Goal: Transaction & Acquisition: Download file/media

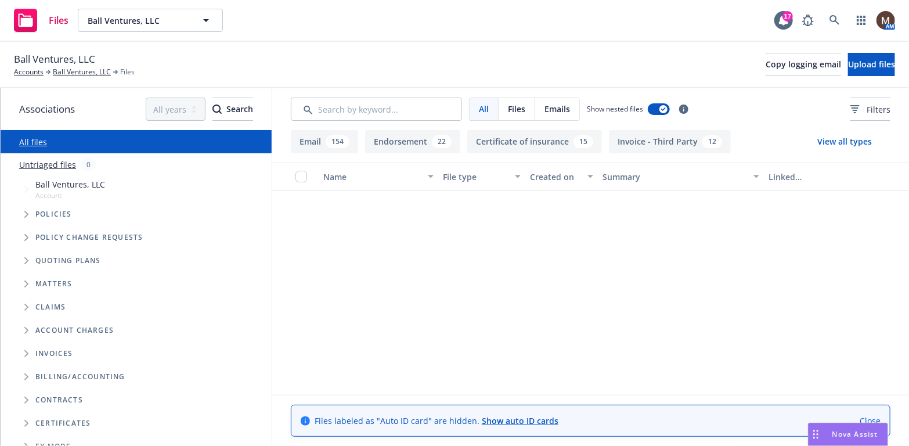
scroll to position [4006, 0]
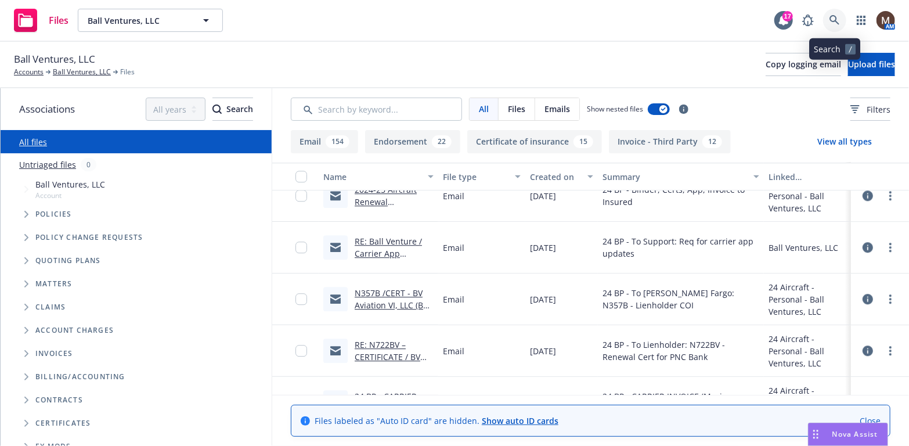
click at [832, 15] on icon at bounding box center [835, 20] width 10 height 10
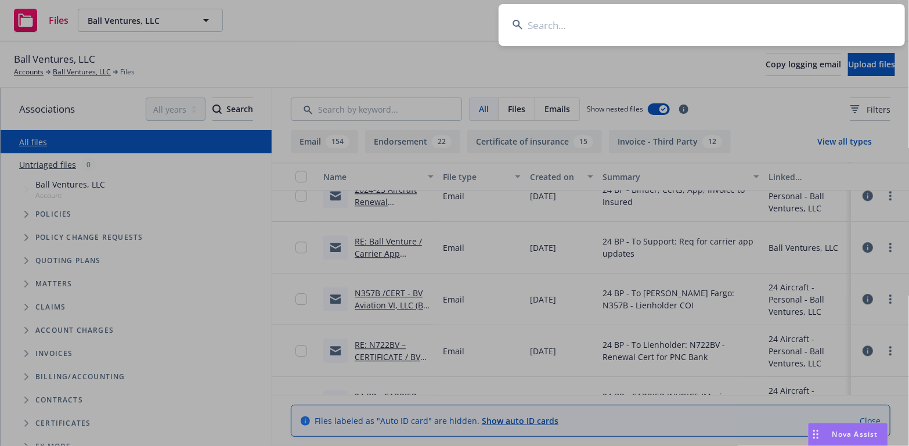
click at [552, 20] on input at bounding box center [702, 25] width 406 height 42
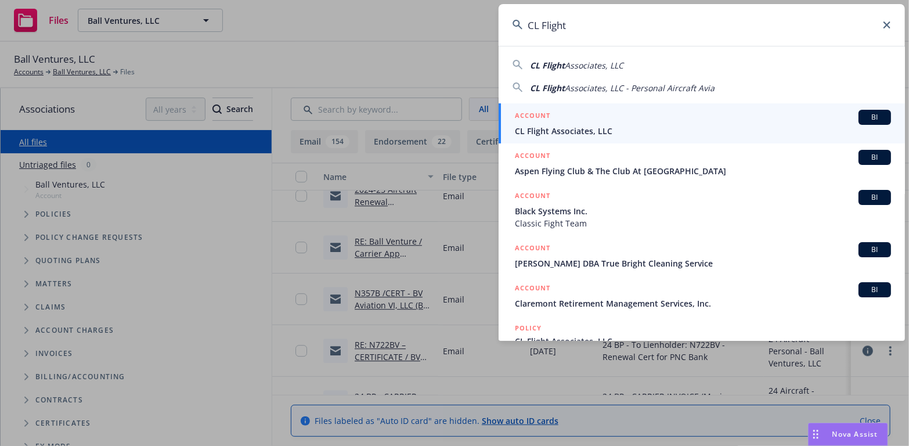
type input "CL Flight"
click at [550, 128] on span "CL Flight Associates, LLC" at bounding box center [703, 131] width 376 height 12
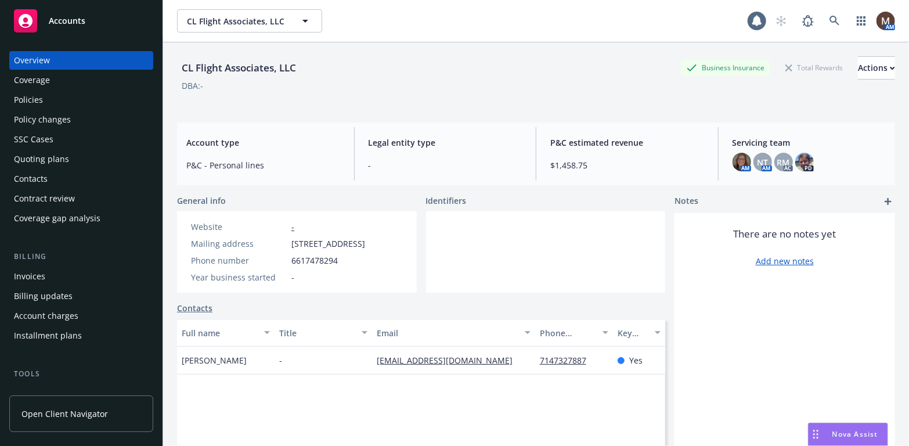
click at [53, 99] on div "Policies" at bounding box center [81, 100] width 135 height 19
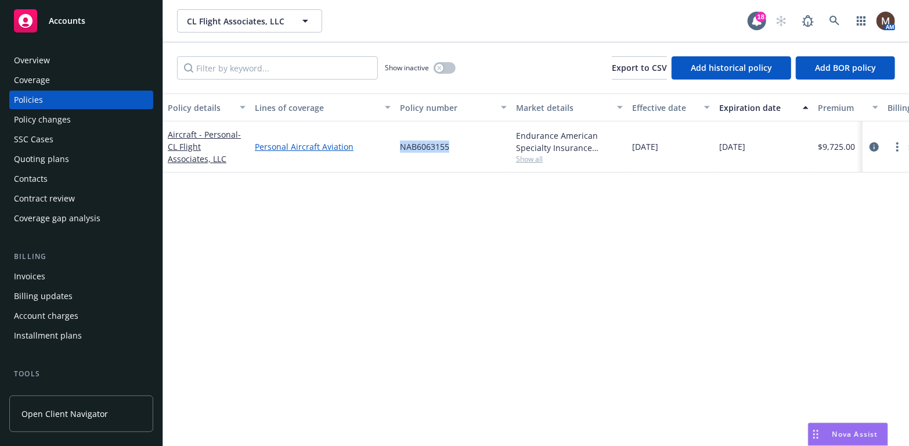
drag, startPoint x: 461, startPoint y: 149, endPoint x: 380, endPoint y: 147, distance: 80.7
click at [380, 147] on div "Aircraft - Personal - CL Flight Associates, LLC Personal Aircraft Aviation NAB6…" at bounding box center [723, 146] width 1121 height 51
copy div "NAB6063155"
click at [35, 99] on div "Policies" at bounding box center [28, 100] width 29 height 19
click at [895, 142] on link "more" at bounding box center [898, 147] width 14 height 14
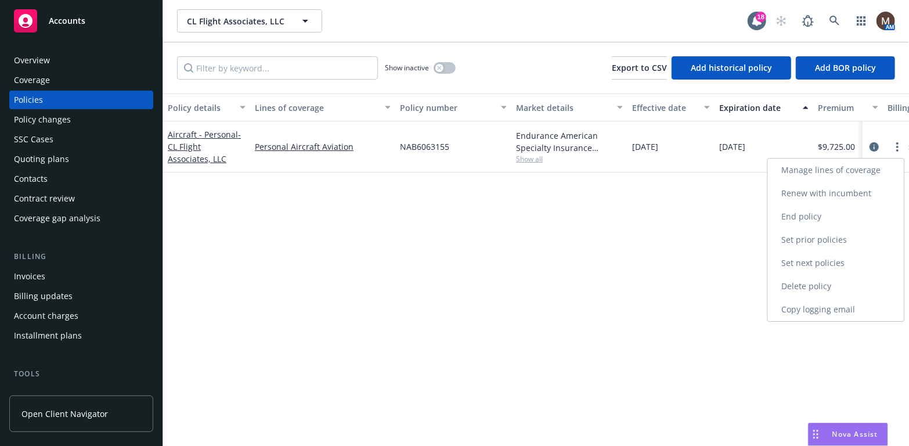
click at [805, 308] on link "Copy logging email" at bounding box center [836, 309] width 136 height 23
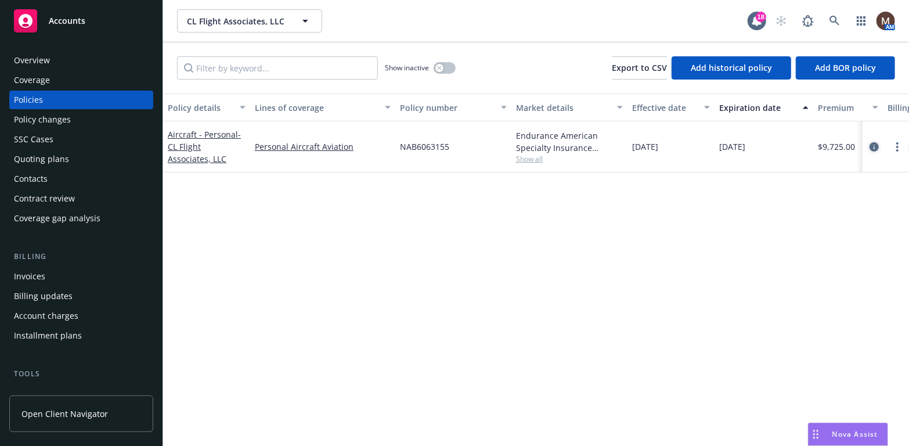
click at [873, 146] on icon "circleInformation" at bounding box center [874, 146] width 9 height 9
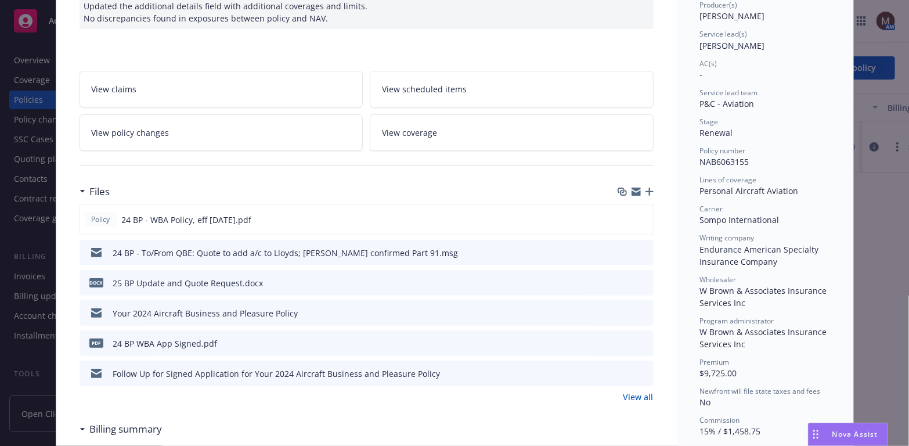
scroll to position [174, 0]
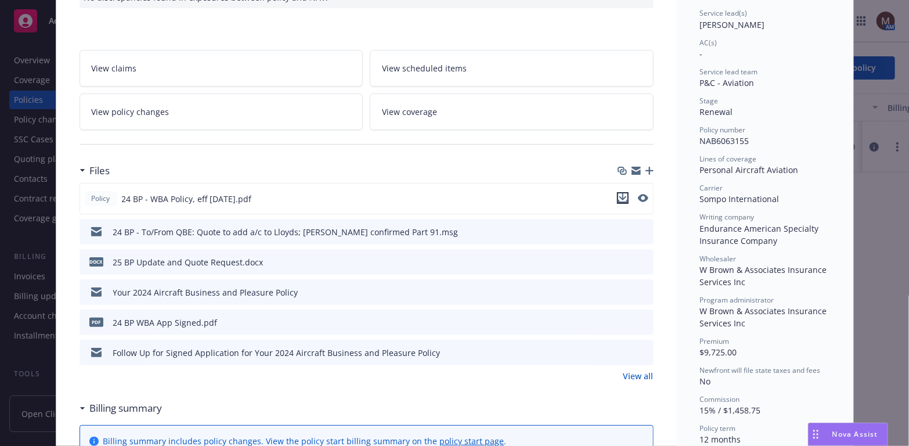
click at [618, 194] on icon "download file" at bounding box center [622, 197] width 9 height 9
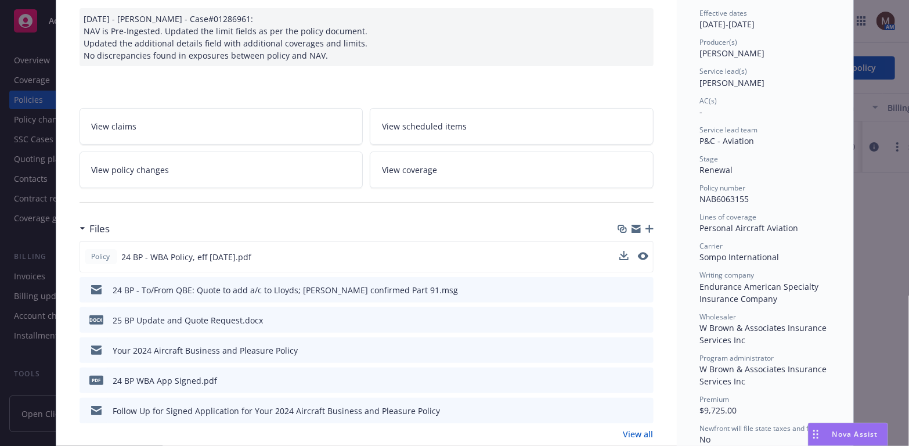
scroll to position [0, 0]
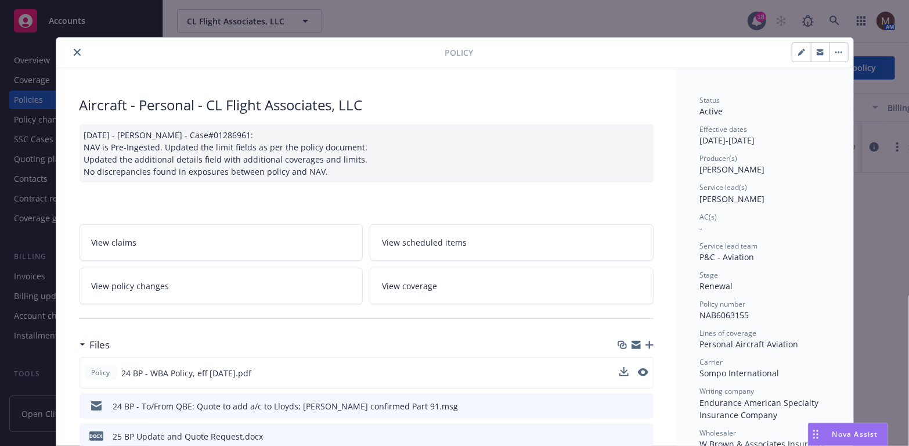
click at [74, 49] on icon "close" at bounding box center [77, 52] width 7 height 7
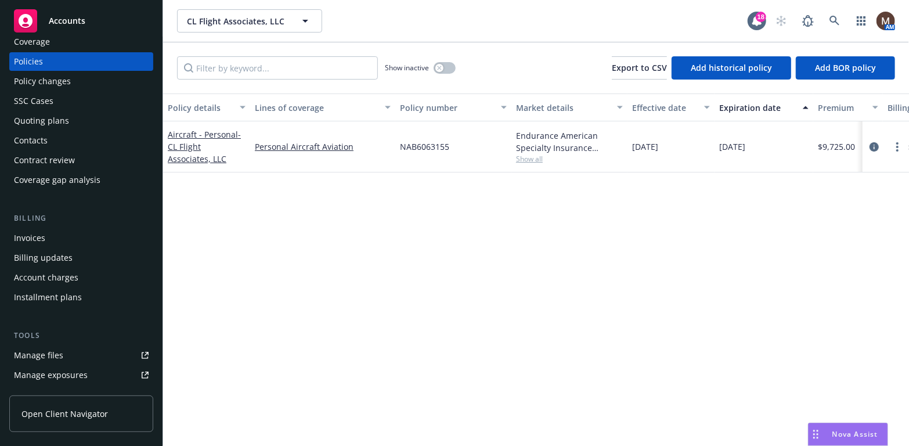
scroll to position [58, 0]
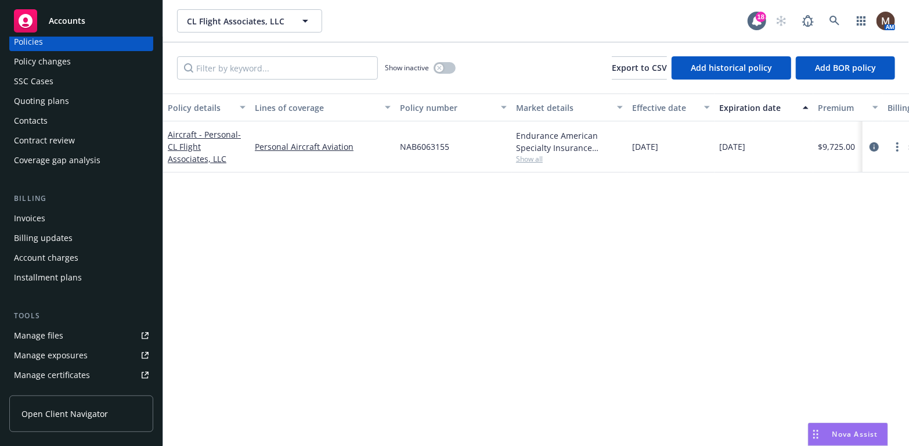
click at [71, 337] on link "Manage files" at bounding box center [81, 335] width 144 height 19
